Goal: Task Accomplishment & Management: Manage account settings

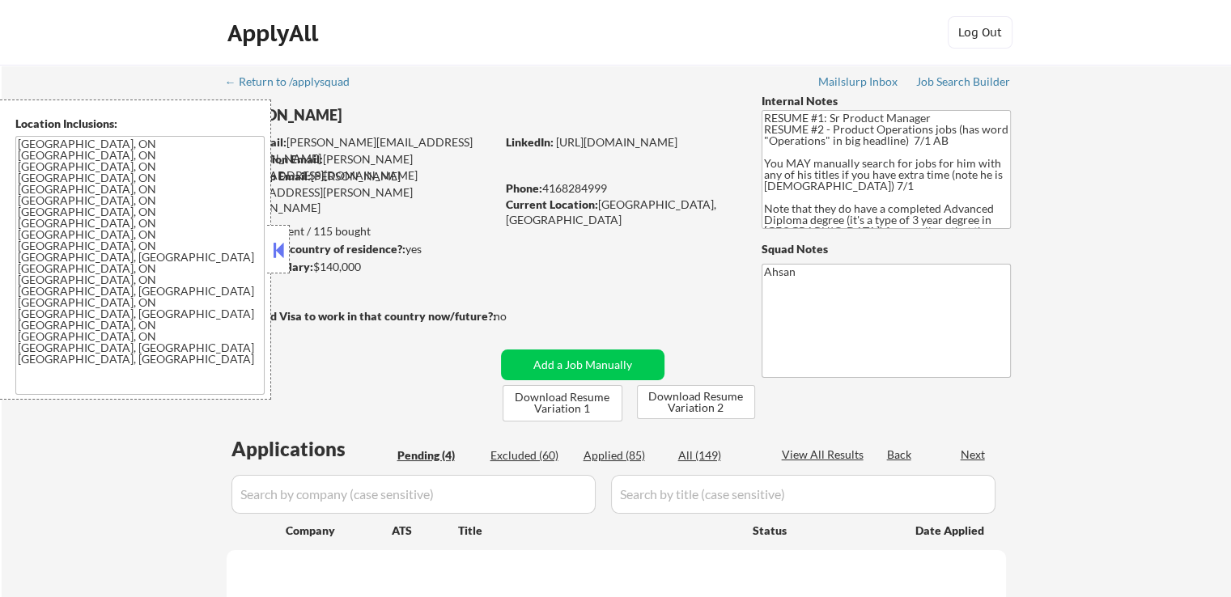
select select ""pending""
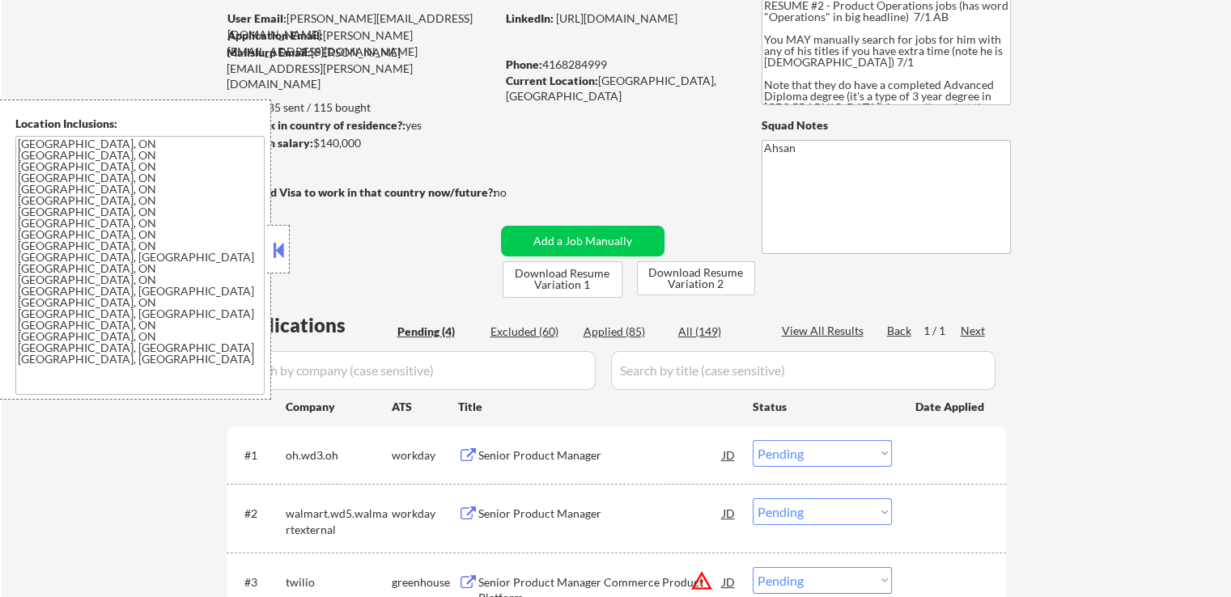
scroll to position [324, 0]
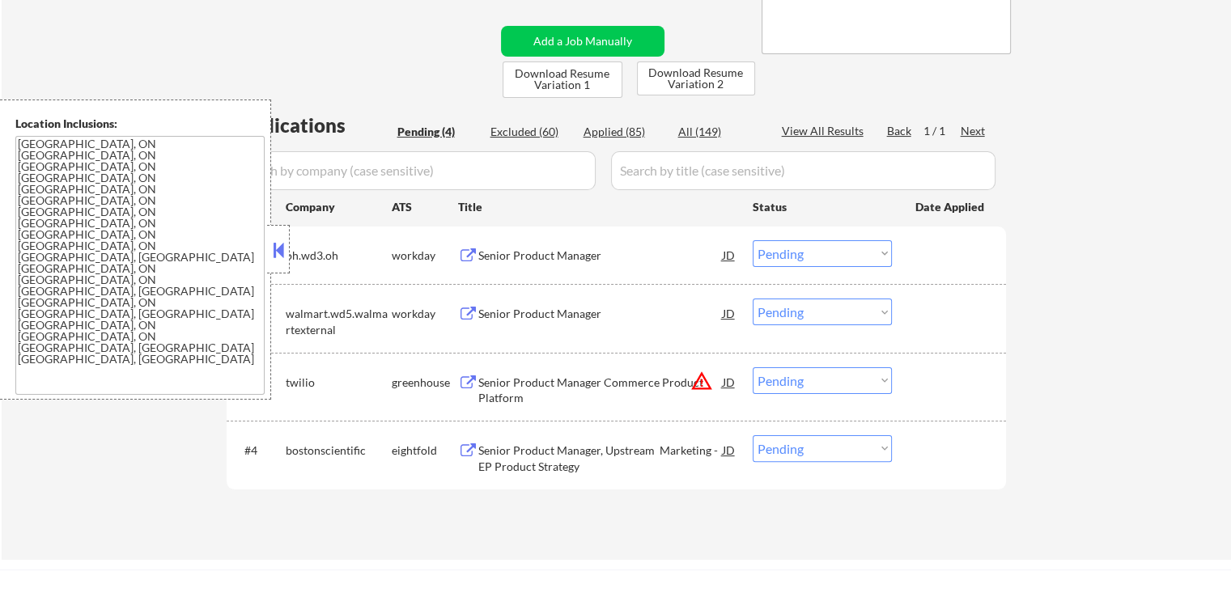
click at [278, 257] on button at bounding box center [278, 250] width 18 height 24
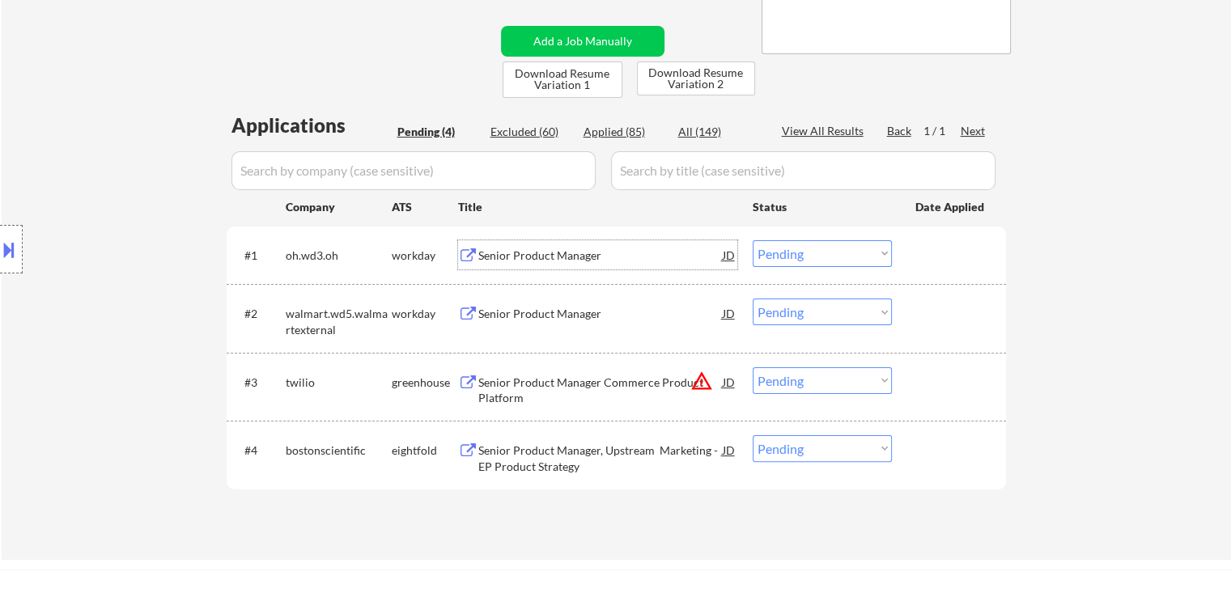
click at [497, 254] on div "Senior Product Manager" at bounding box center [600, 256] width 244 height 16
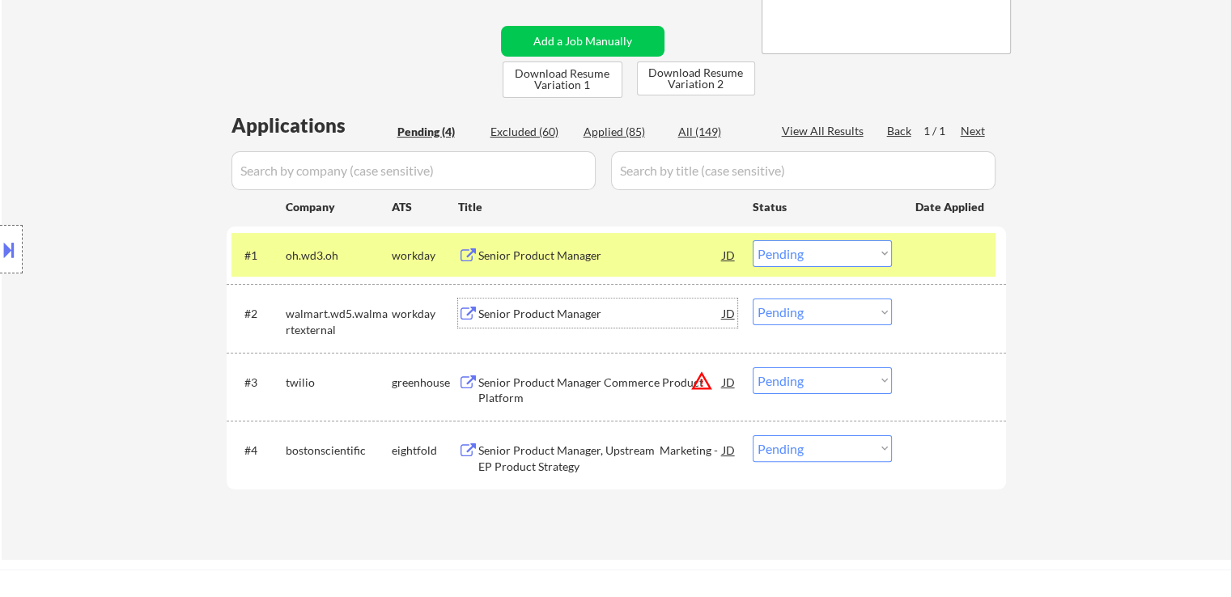
click at [488, 312] on div "Senior Product Manager" at bounding box center [600, 314] width 244 height 16
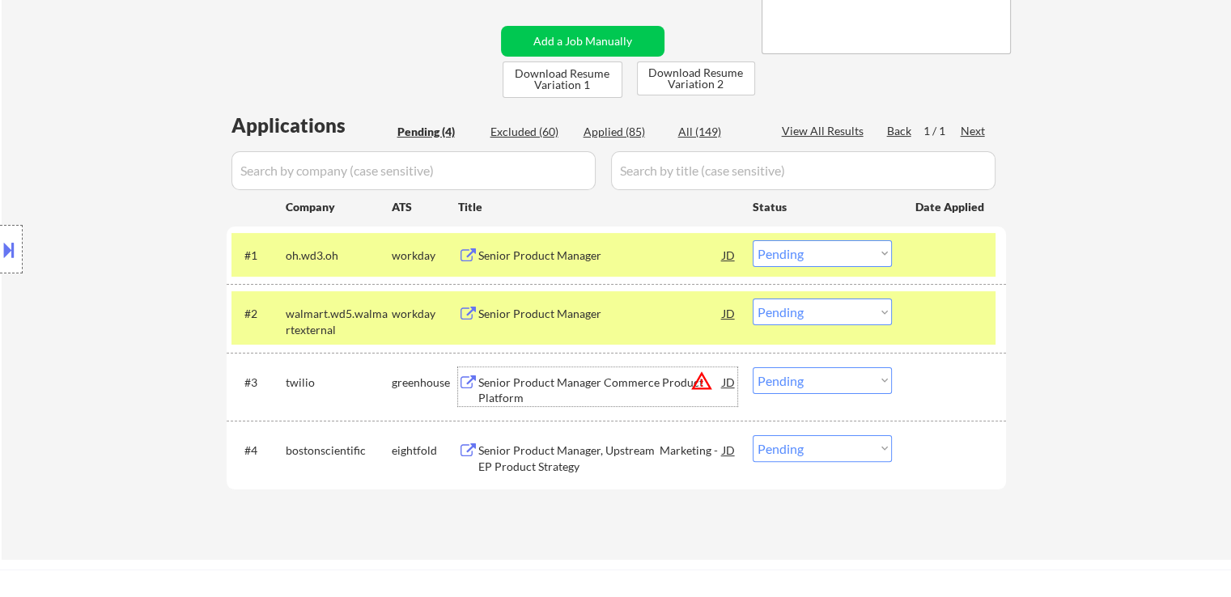
click at [481, 392] on div "Senior Product Manager Commerce Product Platform" at bounding box center [600, 391] width 244 height 32
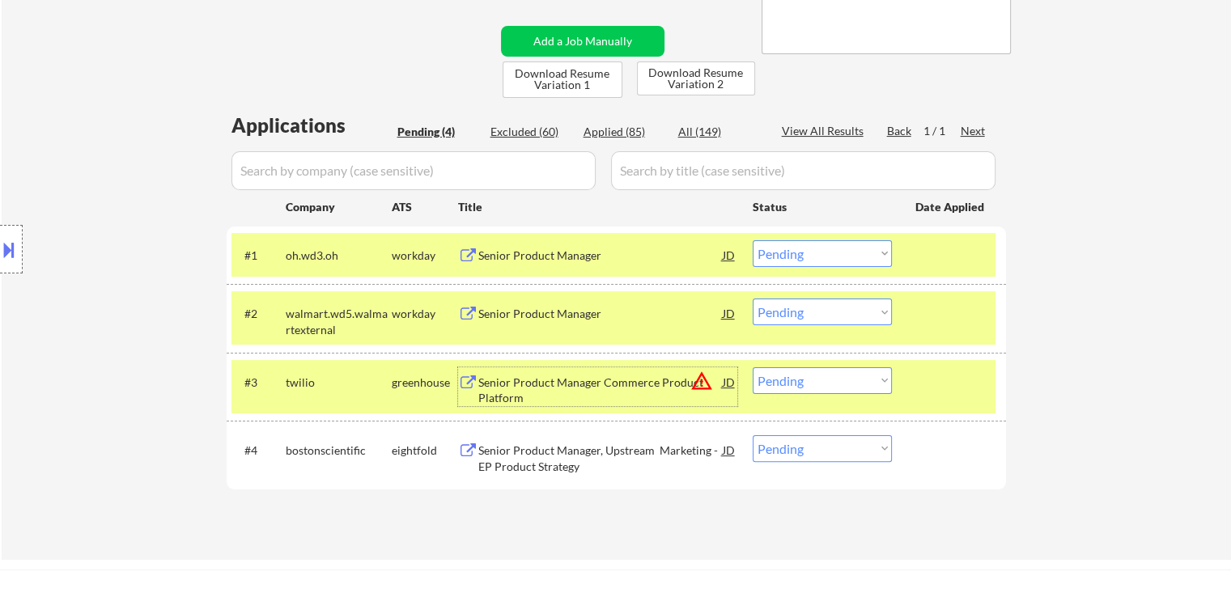
click at [503, 463] on div "Senior Product Manager, Upstream Marketing - EP Product Strategy" at bounding box center [600, 459] width 244 height 32
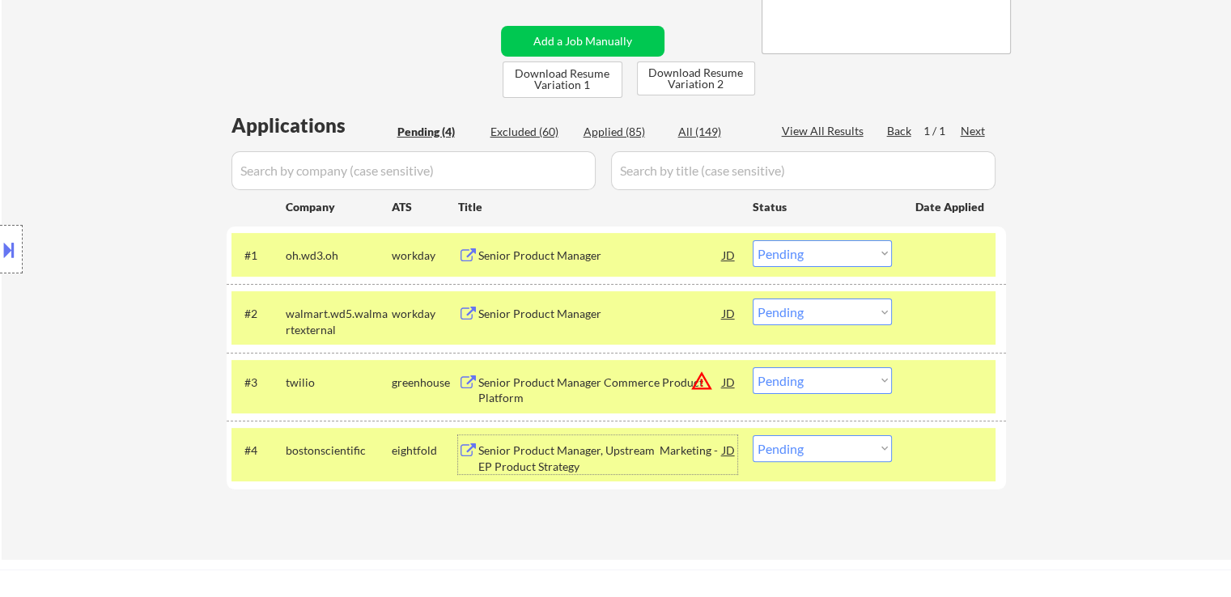
click at [11, 226] on div at bounding box center [11, 249] width 23 height 49
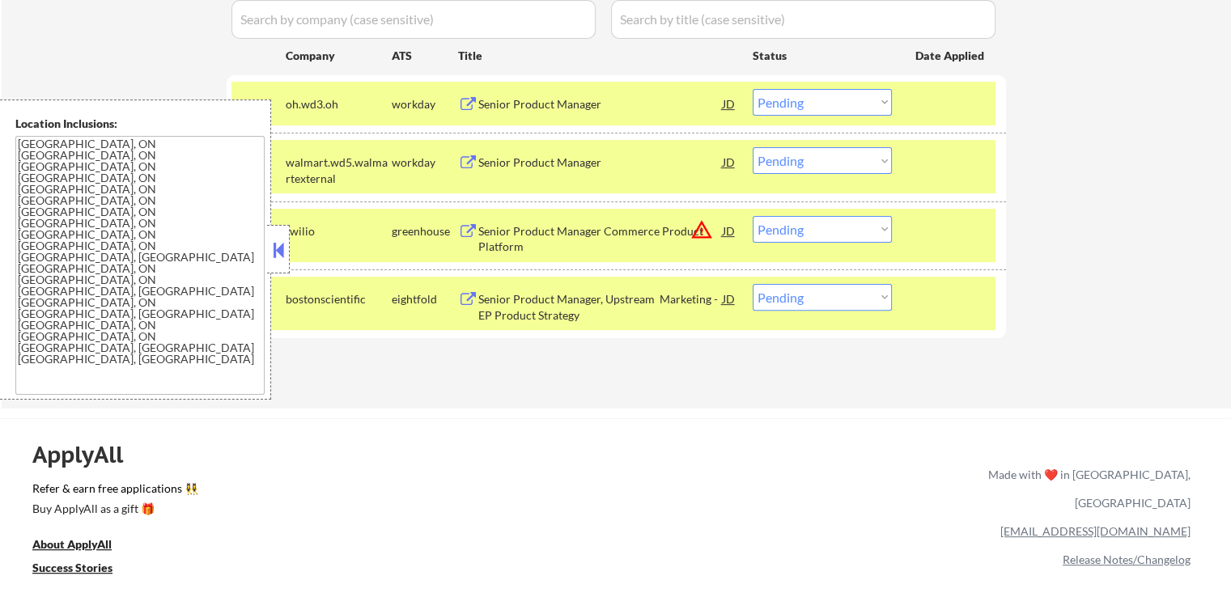
scroll to position [486, 0]
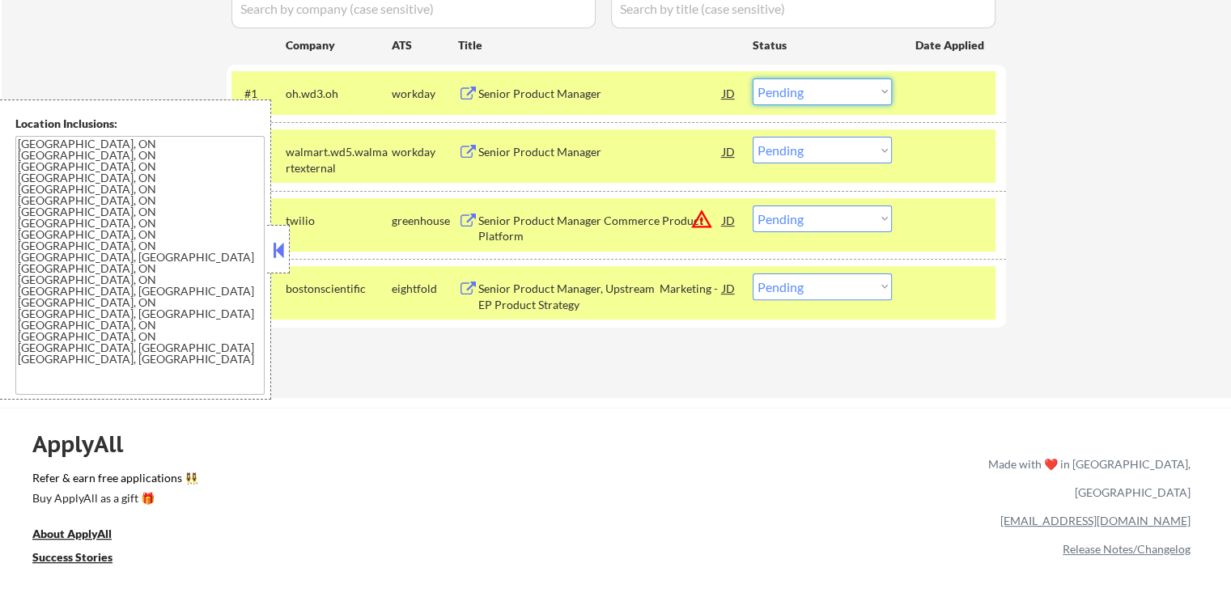
drag, startPoint x: 804, startPoint y: 95, endPoint x: 811, endPoint y: 103, distance: 9.7
click at [805, 95] on select "Choose an option... Pending Applied Excluded (Questions) Excluded (Expired) Exc…" at bounding box center [822, 91] width 139 height 27
click at [753, 78] on select "Choose an option... Pending Applied Excluded (Questions) Excluded (Expired) Exc…" at bounding box center [822, 91] width 139 height 27
select select ""pending""
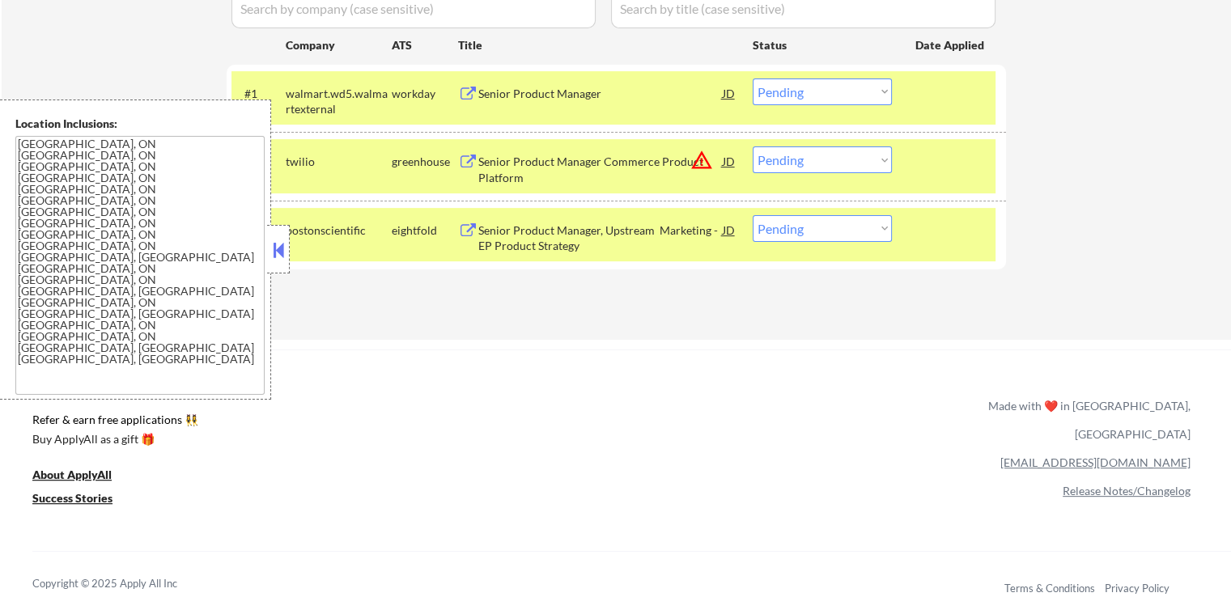
click at [828, 159] on select "Choose an option... Pending Applied Excluded (Questions) Excluded (Expired) Exc…" at bounding box center [822, 159] width 139 height 27
click at [753, 146] on select "Choose an option... Pending Applied Excluded (Questions) Excluded (Expired) Exc…" at bounding box center [822, 159] width 139 height 27
select select ""pending""
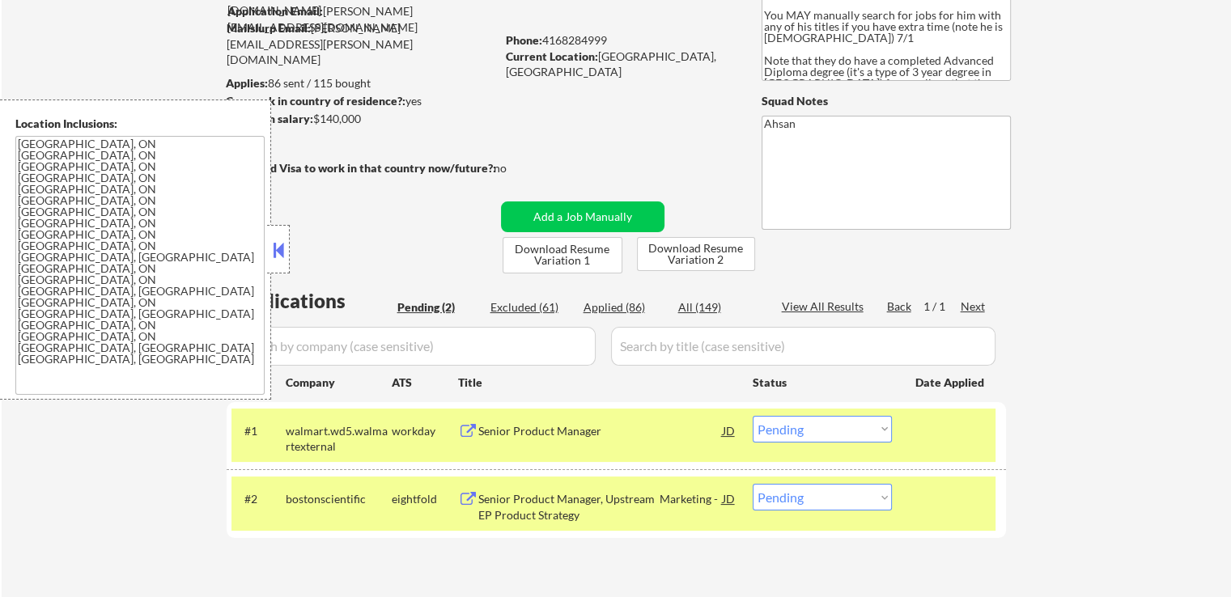
scroll to position [243, 0]
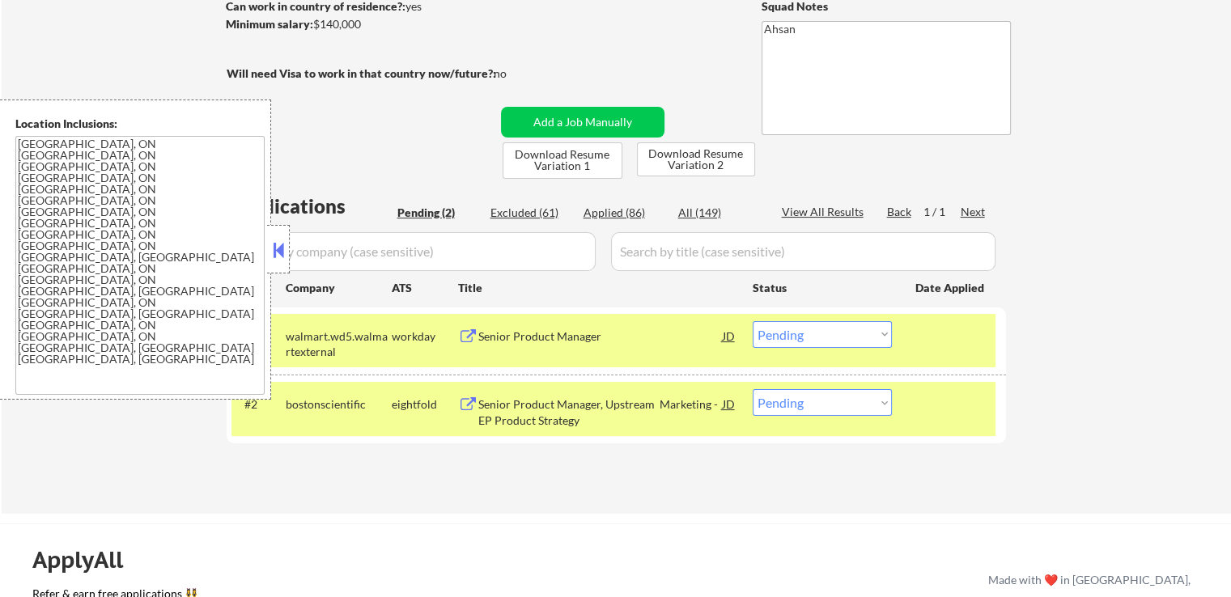
click at [1062, 309] on div "← Return to /applysquad Mailslurp Inbox Job Search Builder [PERSON_NAME] User E…" at bounding box center [616, 168] width 1229 height 692
